Goal: Contribute content: Add original content to the website for others to see

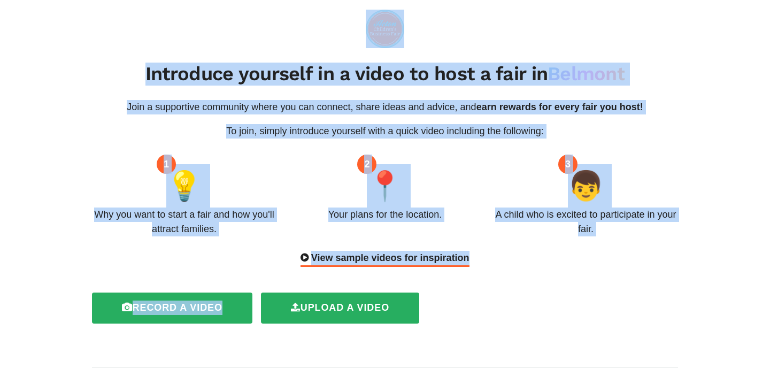
copy div "Introduce yourself in a video to host a fair in Belmont Join a supportive commu…"
drag, startPoint x: 527, startPoint y: 153, endPoint x: 85, endPoint y: 29, distance: 459.0
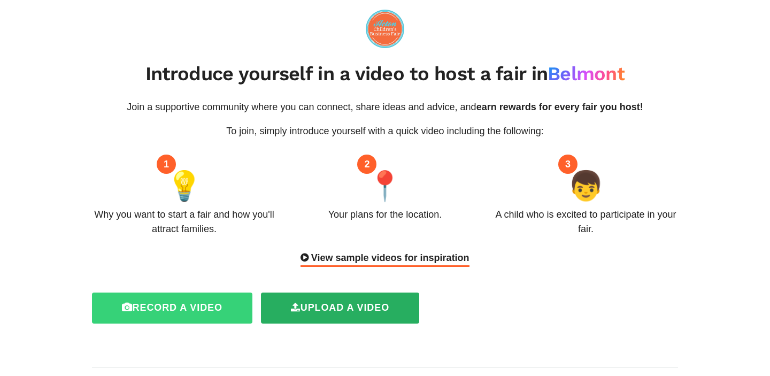
click at [215, 310] on label "Record a video" at bounding box center [172, 307] width 160 height 31
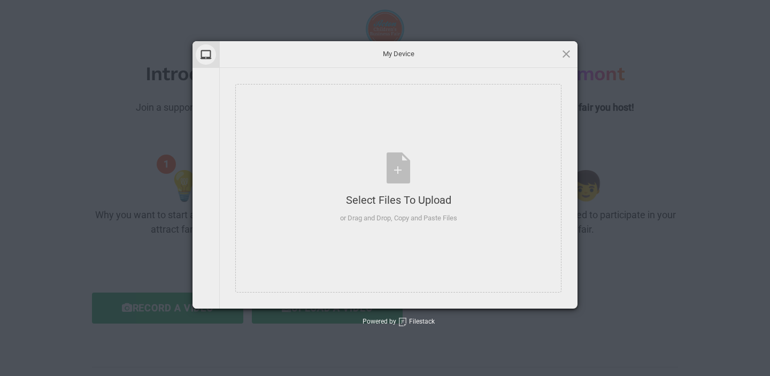
click at [686, 342] on div "My Device My Device Select Files to Upload or Drag and Drop, Copy and Paste Fil…" at bounding box center [385, 188] width 770 height 376
click at [563, 58] on span at bounding box center [566, 54] width 12 height 12
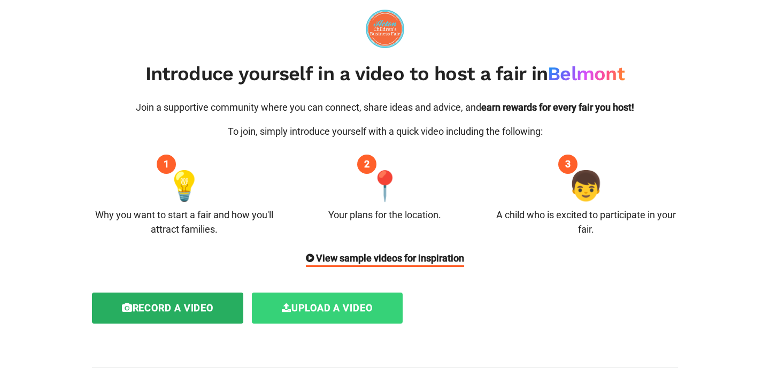
click at [351, 310] on label "Upload a video" at bounding box center [327, 307] width 151 height 31
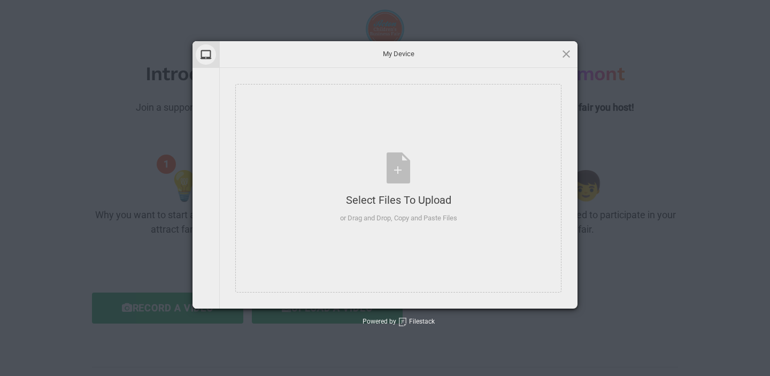
click at [561, 60] on div "My Device" at bounding box center [398, 54] width 358 height 27
click at [569, 53] on span at bounding box center [566, 54] width 12 height 12
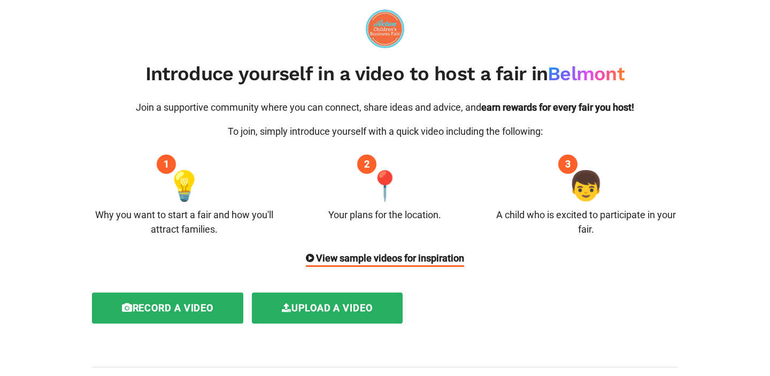
click at [406, 264] on div "View sample videos for inspiration" at bounding box center [385, 259] width 159 height 16
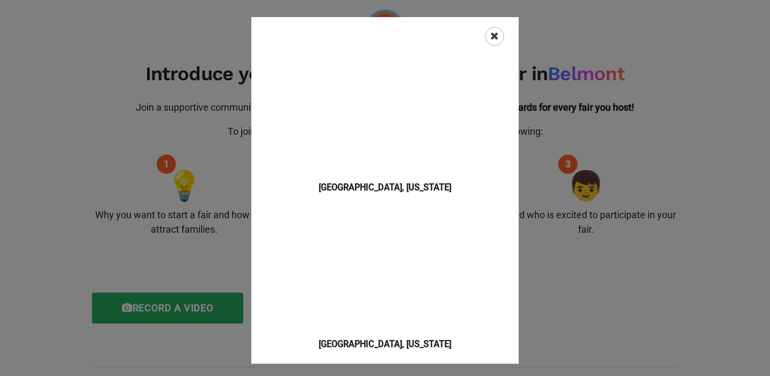
click at [499, 38] on div "Close" at bounding box center [494, 36] width 19 height 19
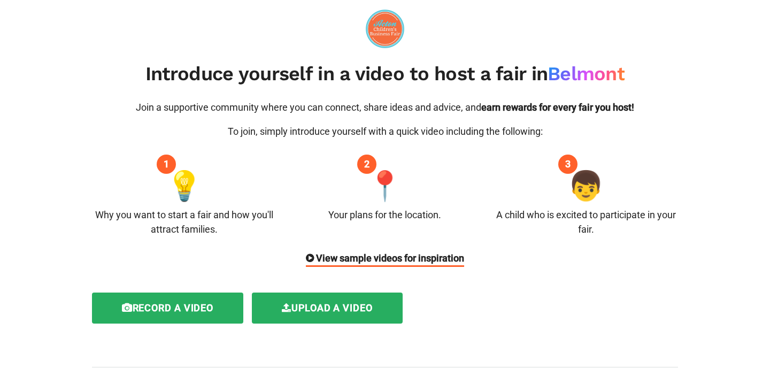
click at [412, 257] on div "View sample videos for inspiration" at bounding box center [385, 259] width 159 height 16
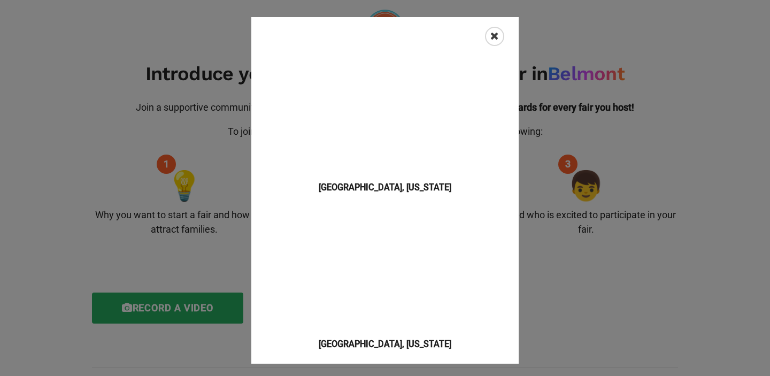
click at [493, 34] on icon "Close" at bounding box center [494, 36] width 9 height 11
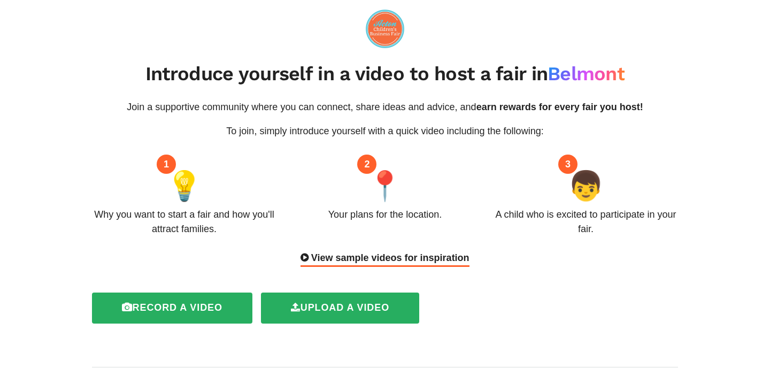
click at [228, 302] on label "Record a video" at bounding box center [172, 307] width 160 height 31
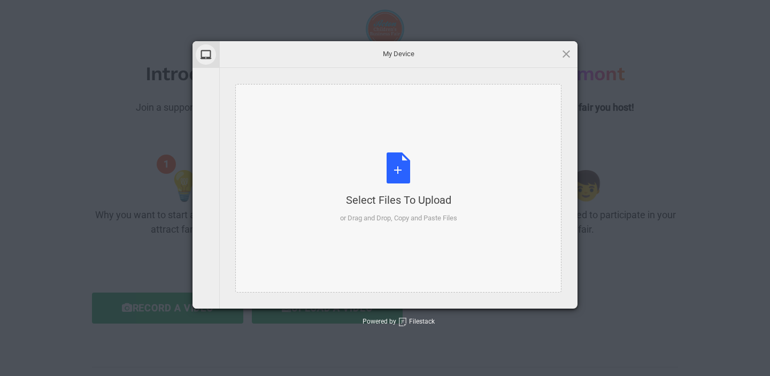
click at [418, 193] on div "Select Files to Upload" at bounding box center [398, 199] width 117 height 15
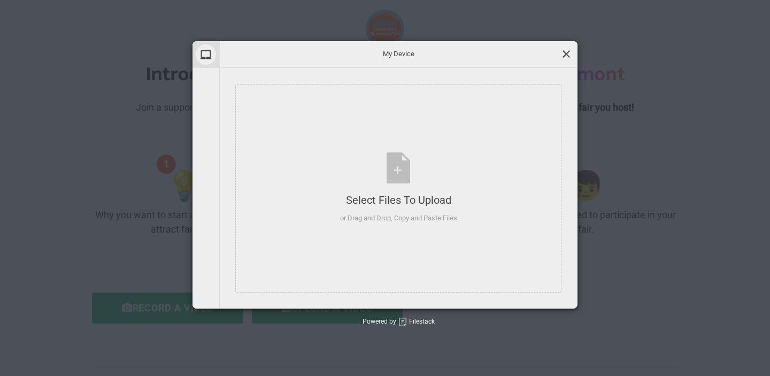
click at [568, 48] on span at bounding box center [566, 54] width 12 height 12
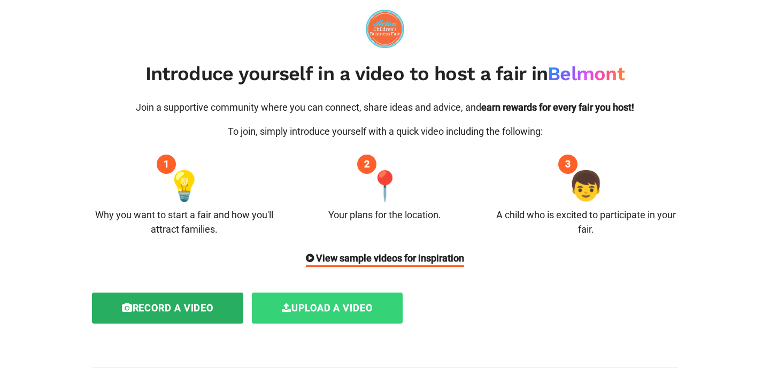
click at [304, 312] on label "Upload a video" at bounding box center [327, 307] width 151 height 31
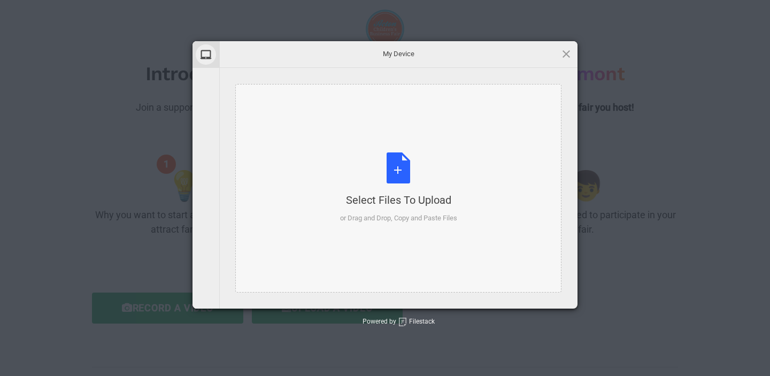
click at [394, 168] on div "Select Files to Upload or Drag and Drop, Copy and Paste Files" at bounding box center [398, 187] width 117 height 71
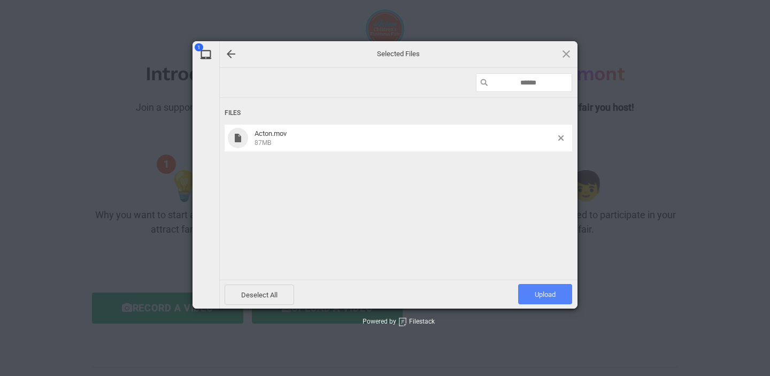
click at [547, 286] on span "Upload 1" at bounding box center [545, 294] width 54 height 20
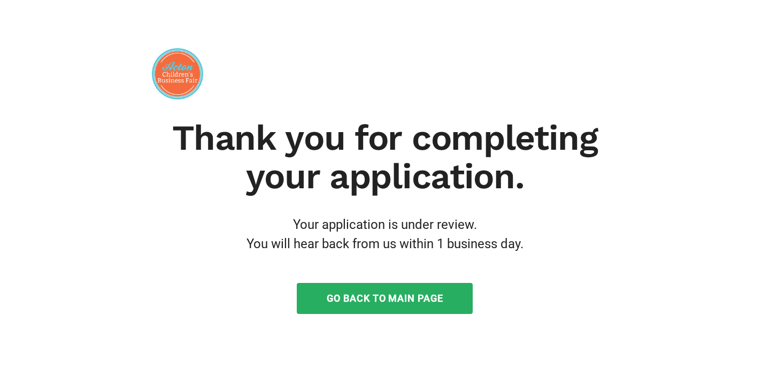
click at [383, 307] on link "Go Back to Main Page" at bounding box center [385, 298] width 176 height 31
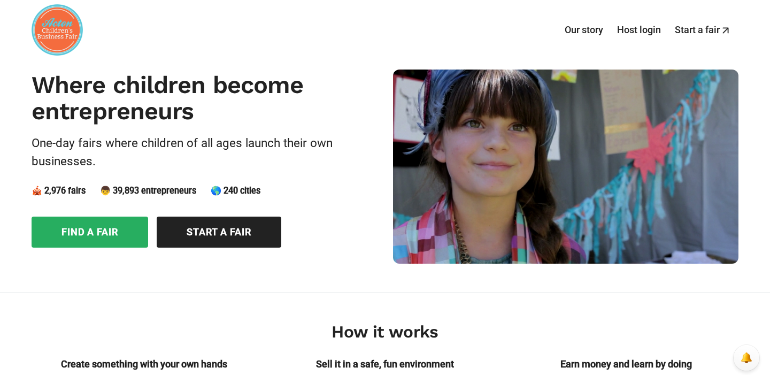
click at [186, 234] on link "Start a fair" at bounding box center [219, 231] width 125 height 31
